Goal: Task Accomplishment & Management: Manage account settings

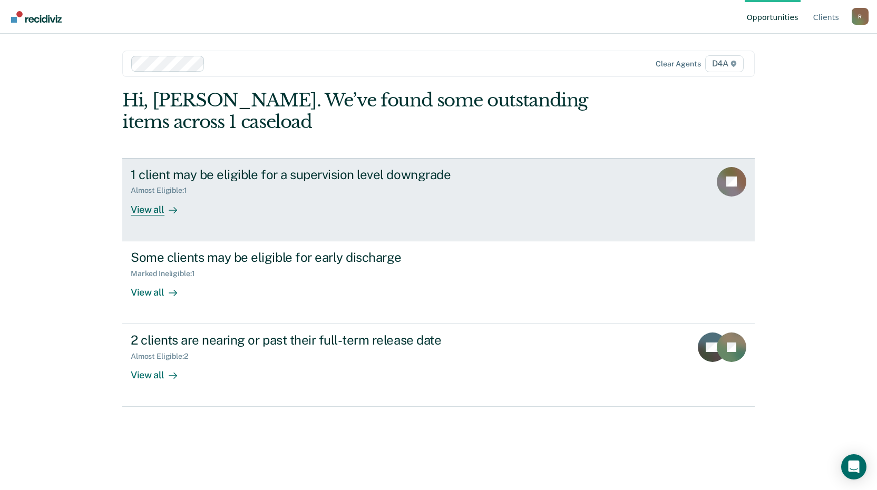
click at [159, 212] on div "View all" at bounding box center [160, 205] width 59 height 21
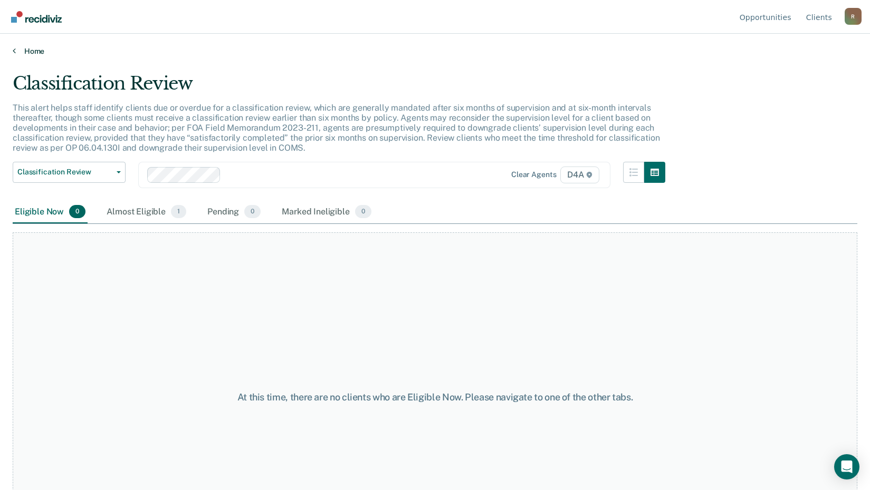
click at [33, 50] on link "Home" at bounding box center [435, 50] width 844 height 9
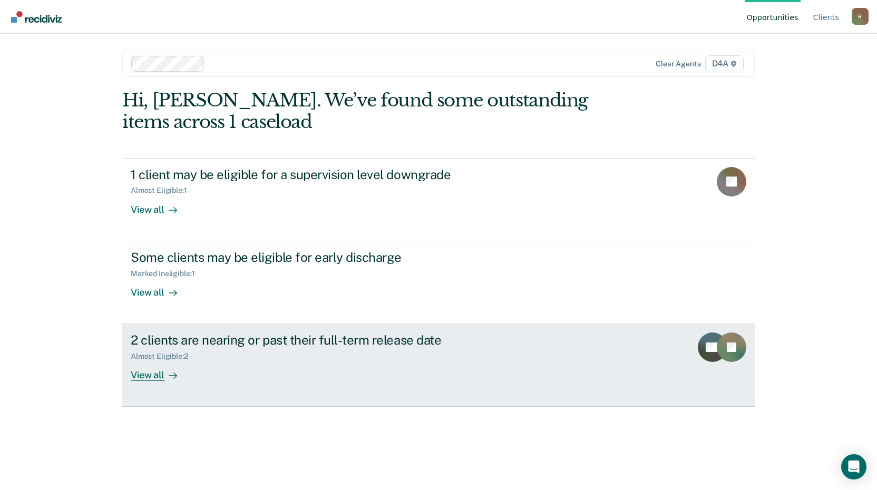
click at [152, 380] on div "View all" at bounding box center [160, 371] width 59 height 21
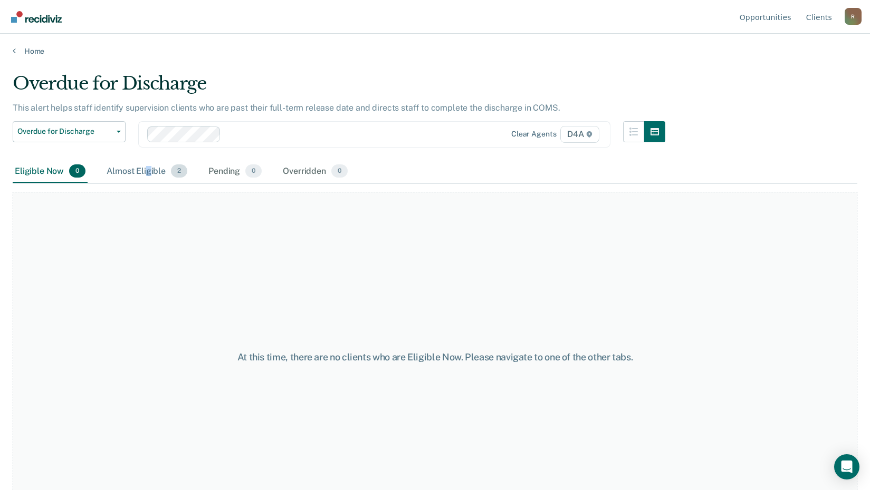
click at [148, 169] on div "Almost Eligible 2" at bounding box center [146, 171] width 85 height 23
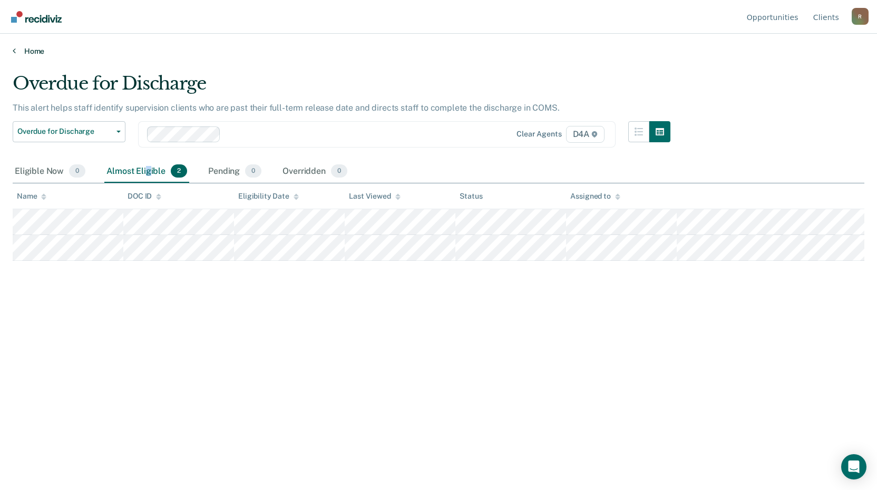
click at [30, 54] on link "Home" at bounding box center [439, 50] width 852 height 9
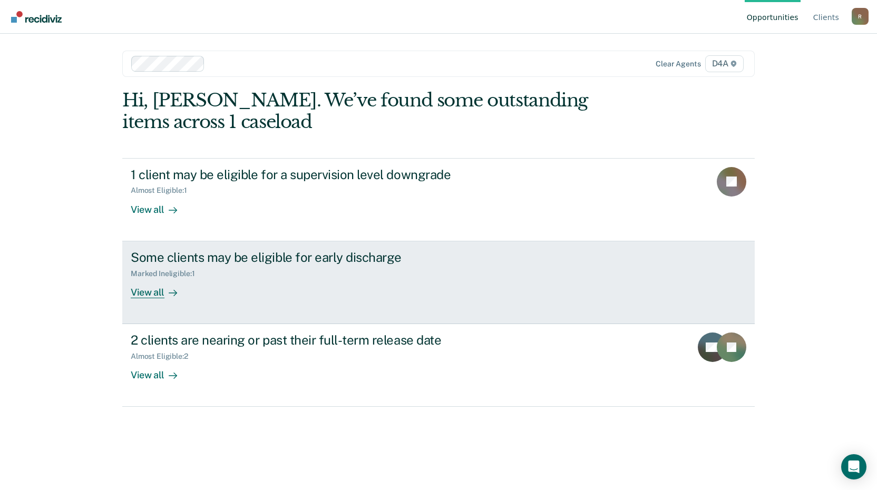
click at [142, 296] on div "View all" at bounding box center [160, 288] width 59 height 21
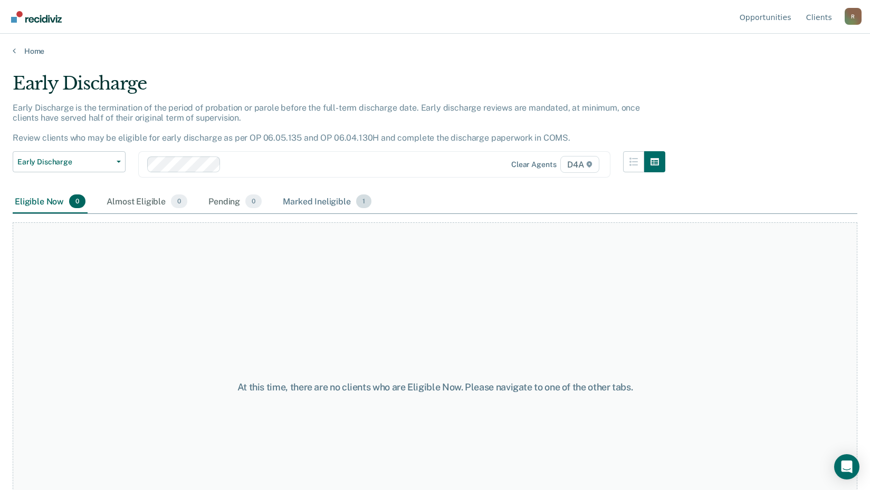
click at [318, 204] on div "Marked Ineligible 1" at bounding box center [327, 201] width 93 height 23
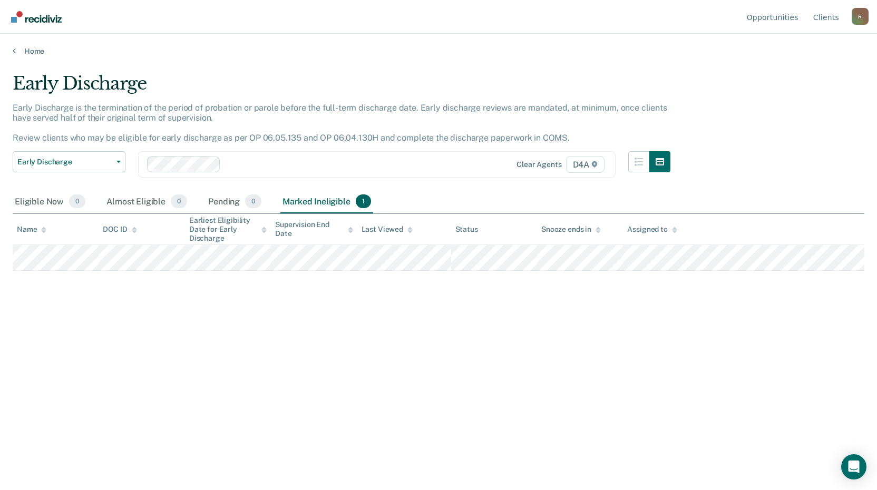
click at [863, 16] on div "R" at bounding box center [860, 16] width 17 height 17
click at [804, 83] on link "Log Out" at bounding box center [818, 83] width 68 height 9
